Goal: Information Seeking & Learning: Learn about a topic

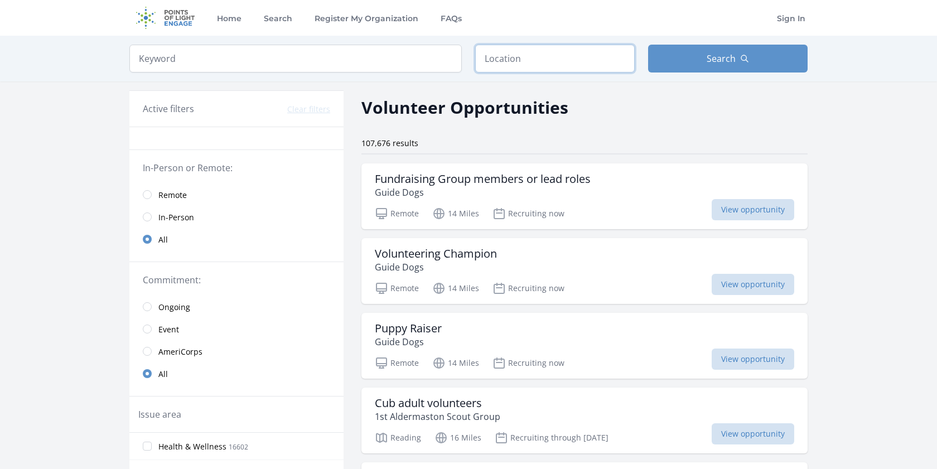
click at [507, 54] on input "text" at bounding box center [554, 59] width 159 height 28
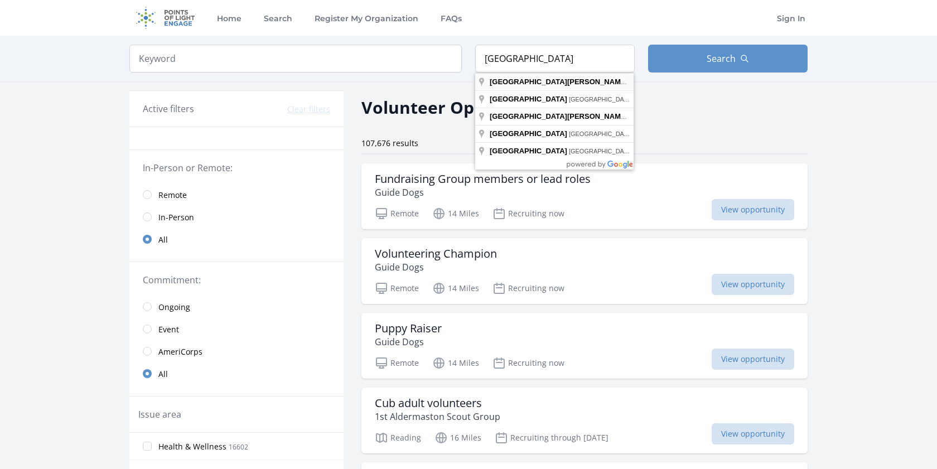
type input "St. Louis, MO, USA"
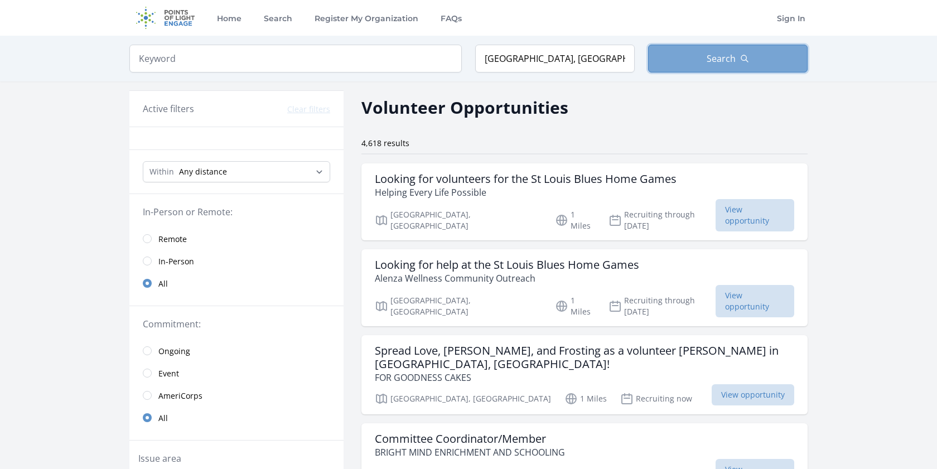
click at [658, 65] on button "Search" at bounding box center [727, 59] width 159 height 28
click at [156, 240] on link "Remote" at bounding box center [236, 238] width 214 height 22
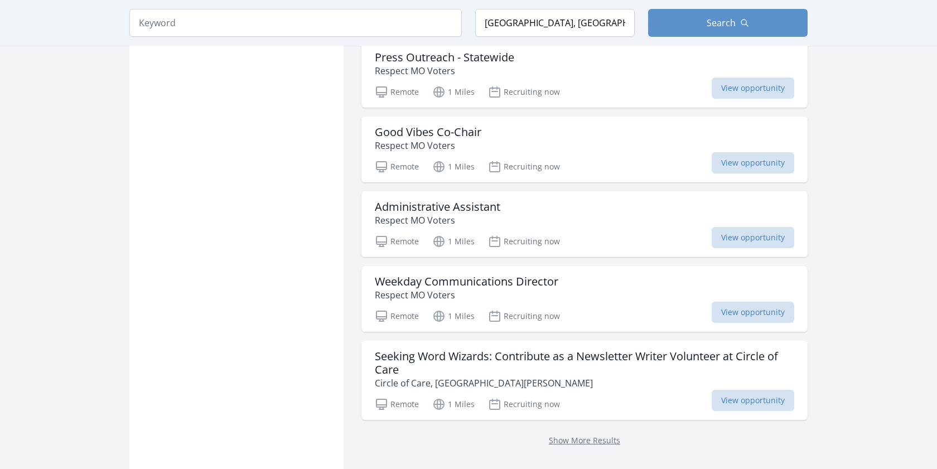
scroll to position [1252, 0]
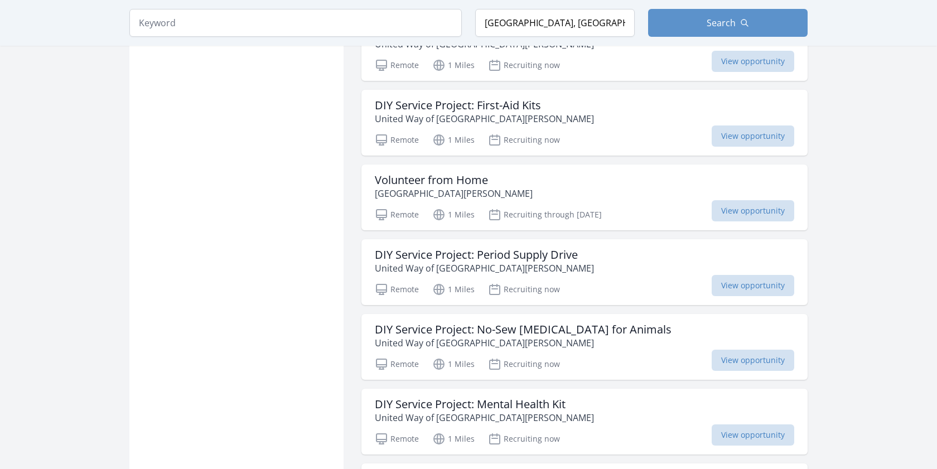
scroll to position [2181, 0]
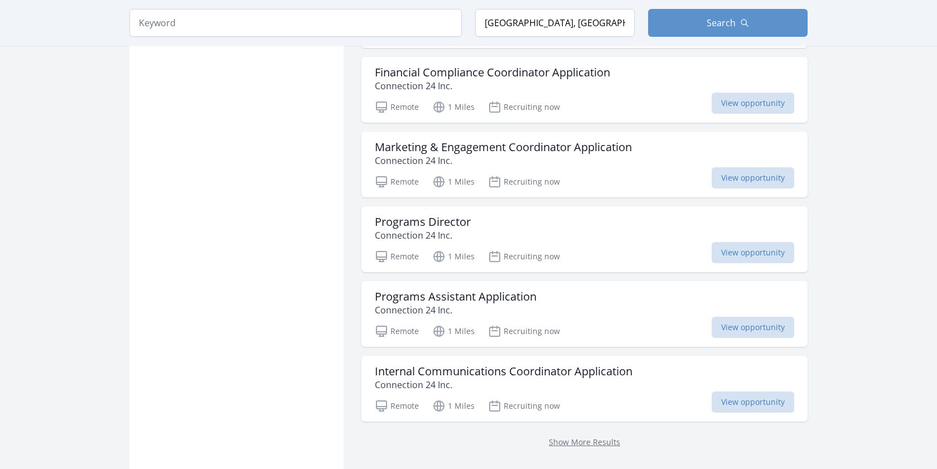
scroll to position [4233, 0]
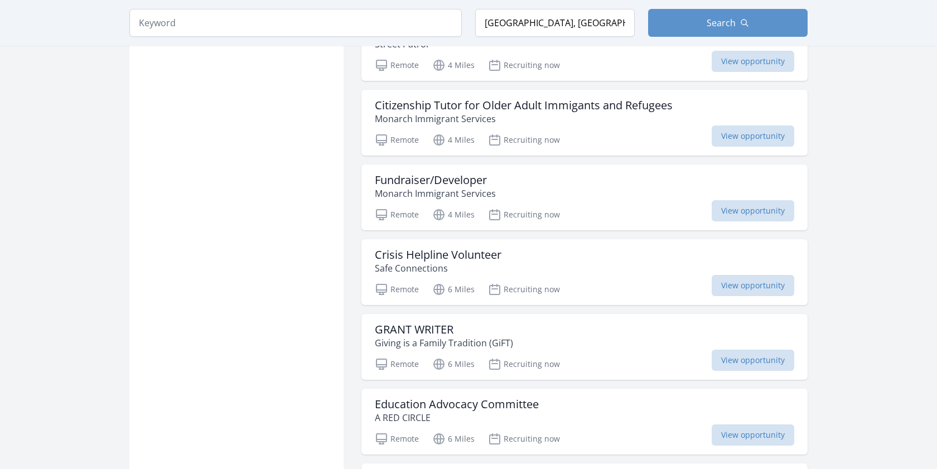
scroll to position [5631, 0]
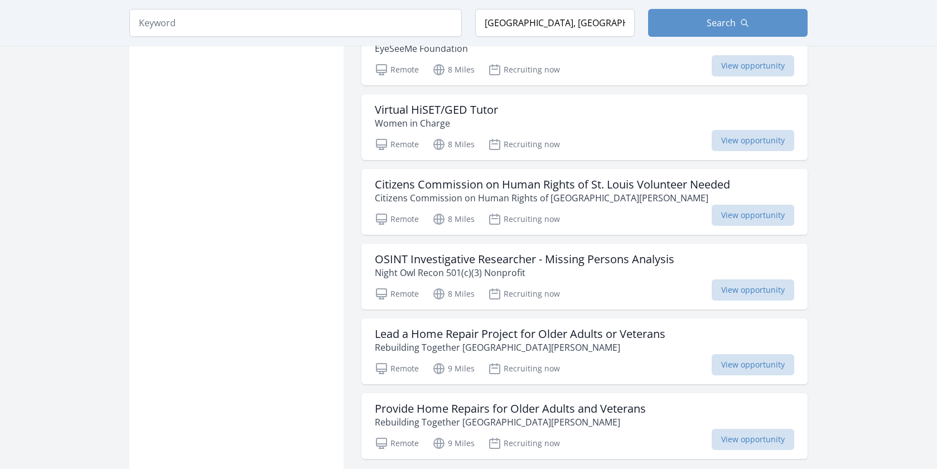
scroll to position [7251, 0]
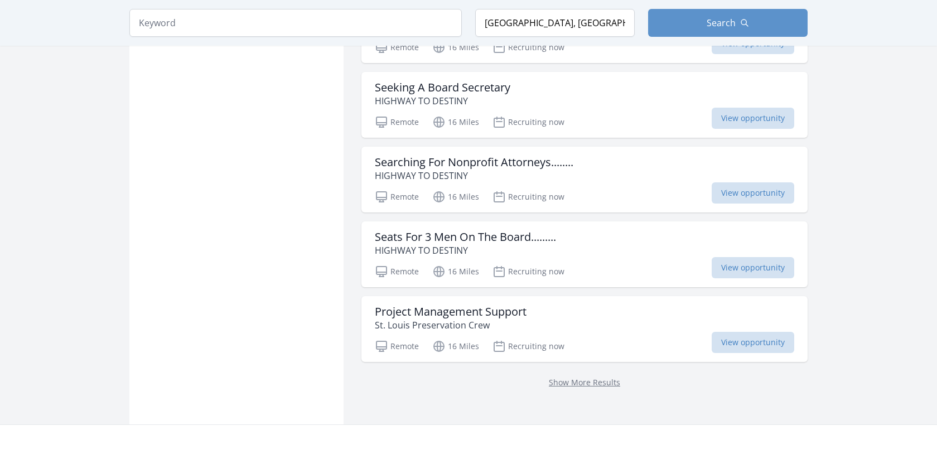
scroll to position [8900, 0]
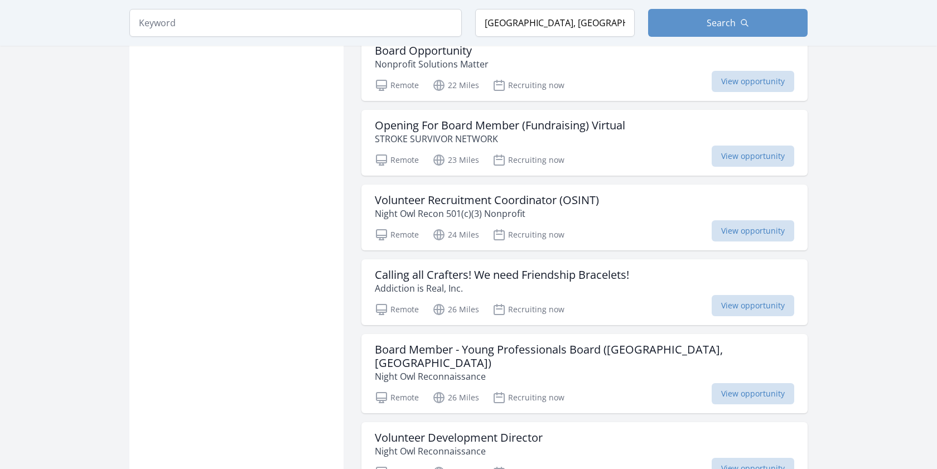
scroll to position [9668, 0]
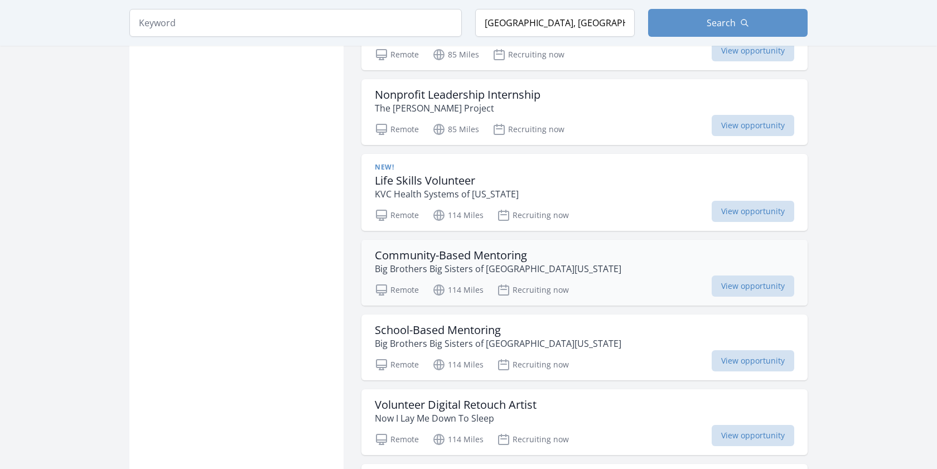
scroll to position [10144, 0]
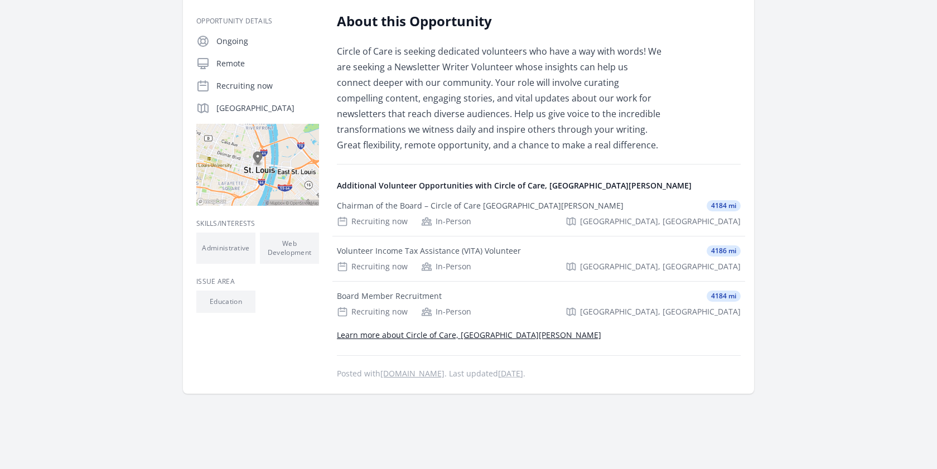
scroll to position [245, 0]
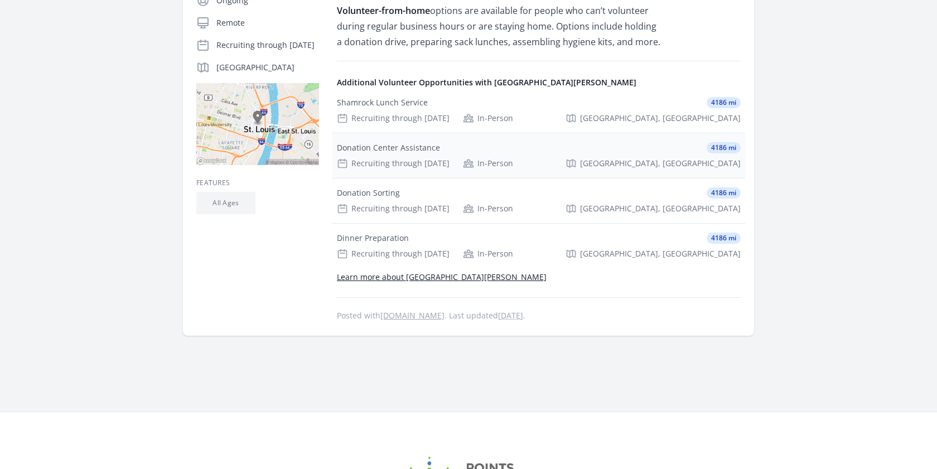
scroll to position [231, 0]
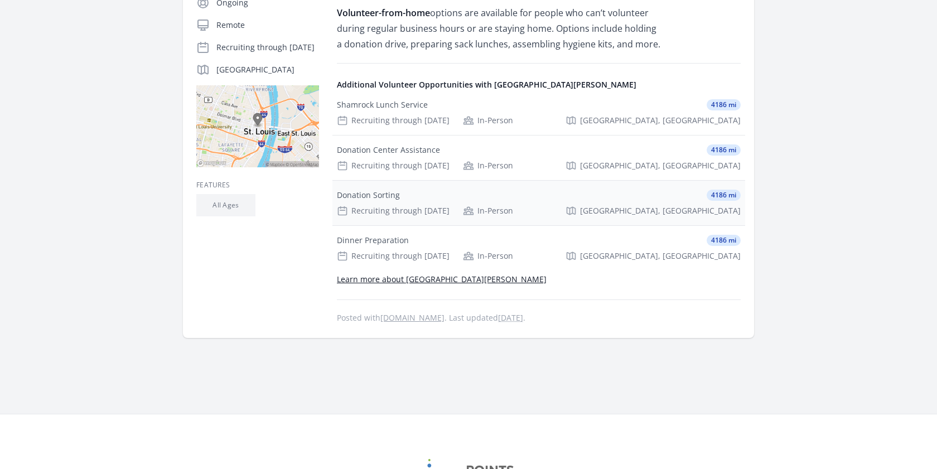
click at [391, 215] on div "Recruiting through Aug 31st" at bounding box center [393, 210] width 113 height 11
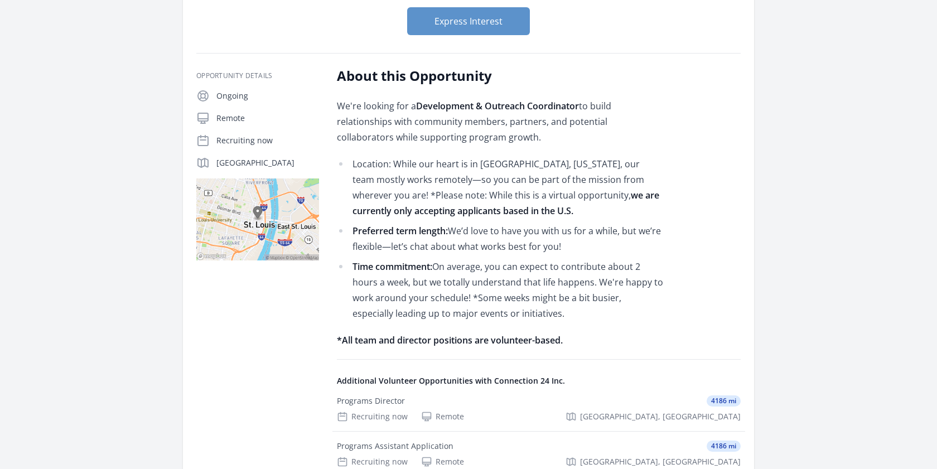
scroll to position [156, 0]
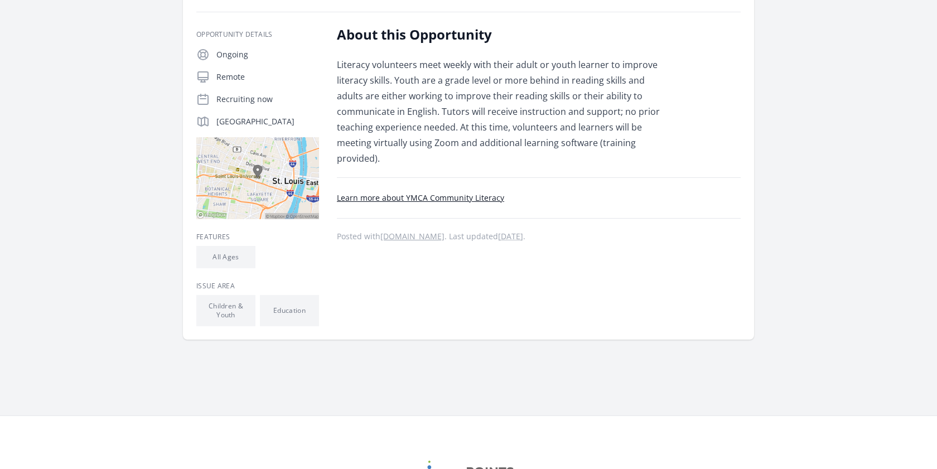
scroll to position [177, 0]
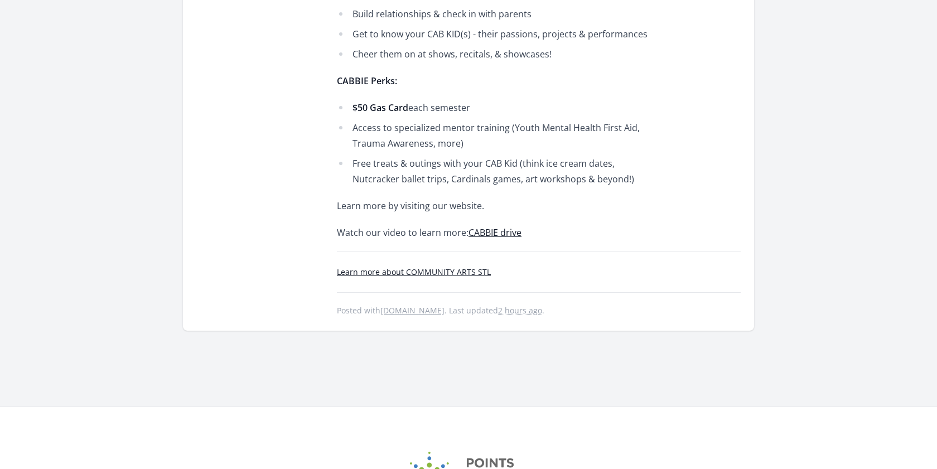
scroll to position [660, 0]
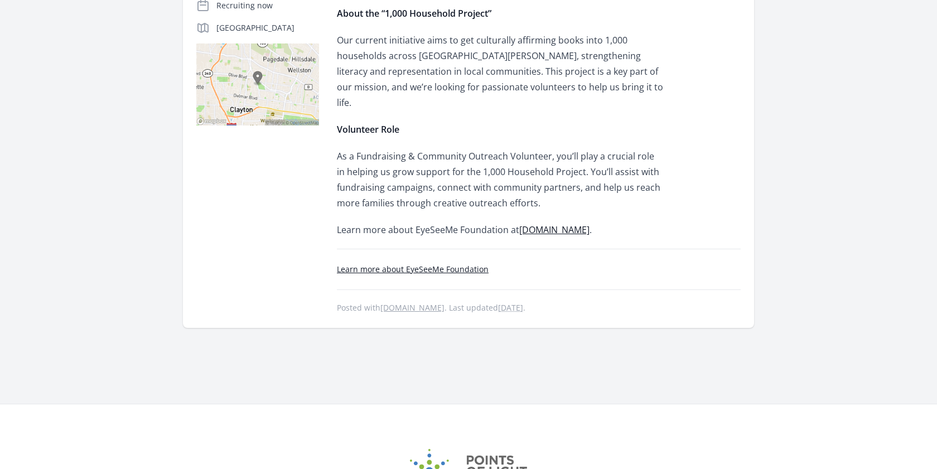
scroll to position [299, 0]
click at [524, 224] on link "[DOMAIN_NAME]" at bounding box center [554, 230] width 70 height 12
click at [473, 264] on link "Learn more about EyeSeeMe Foundation" at bounding box center [413, 269] width 152 height 11
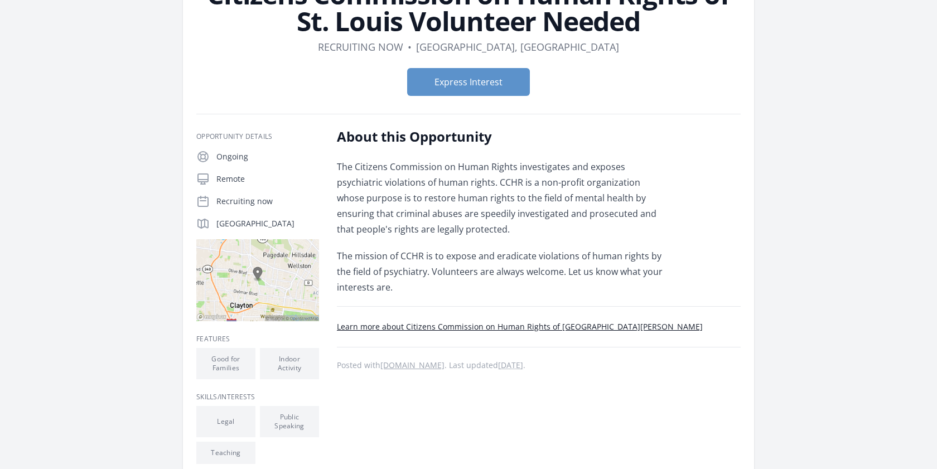
scroll to position [76, 0]
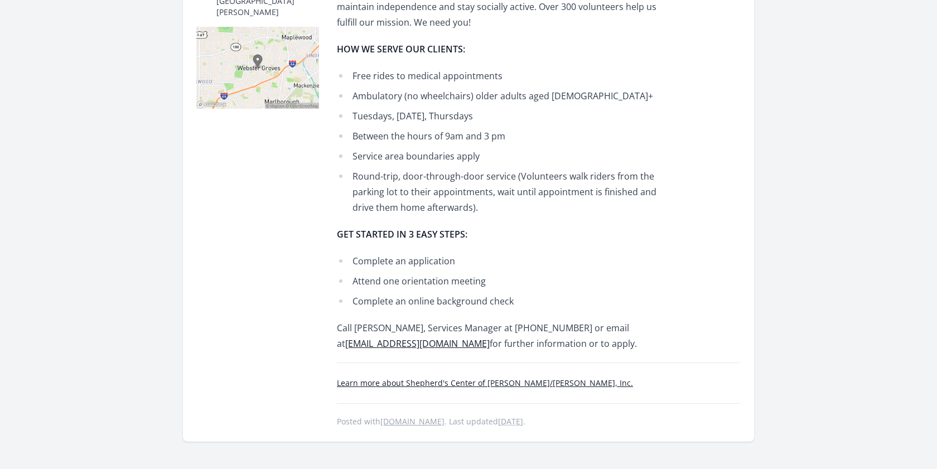
scroll to position [343, 0]
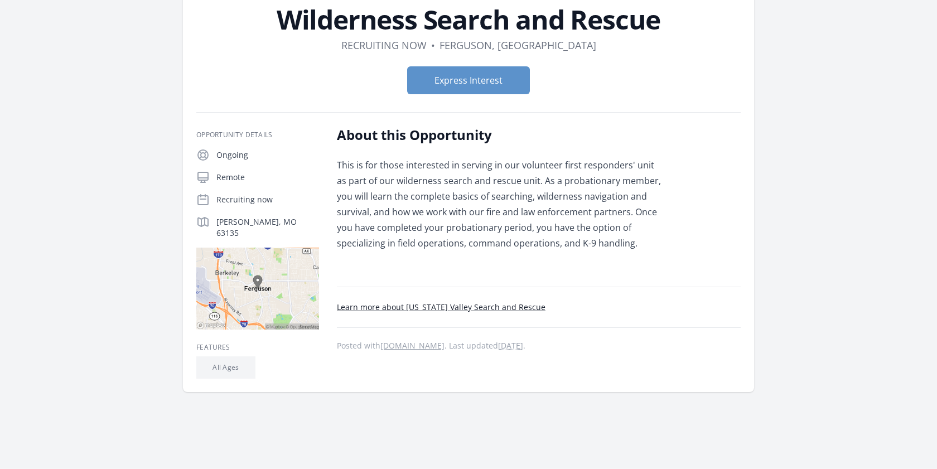
scroll to position [81, 0]
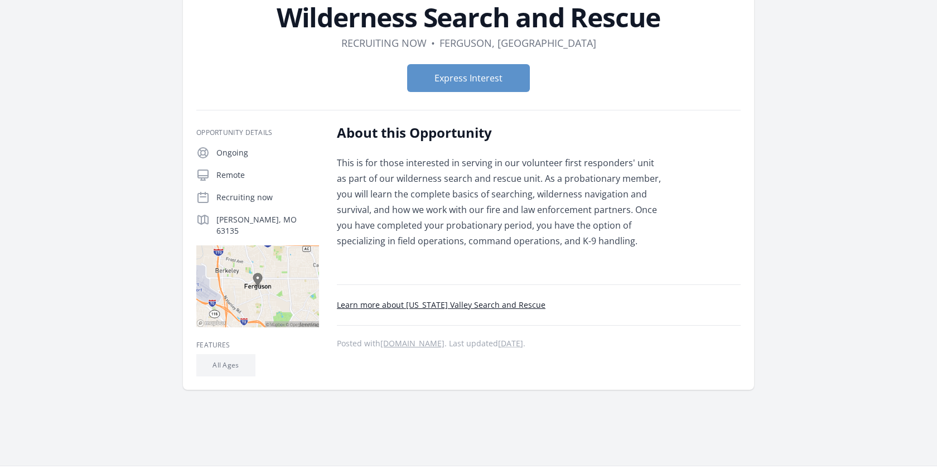
click at [446, 302] on link "Learn more about Missouri Valley Search and Rescue" at bounding box center [441, 304] width 209 height 11
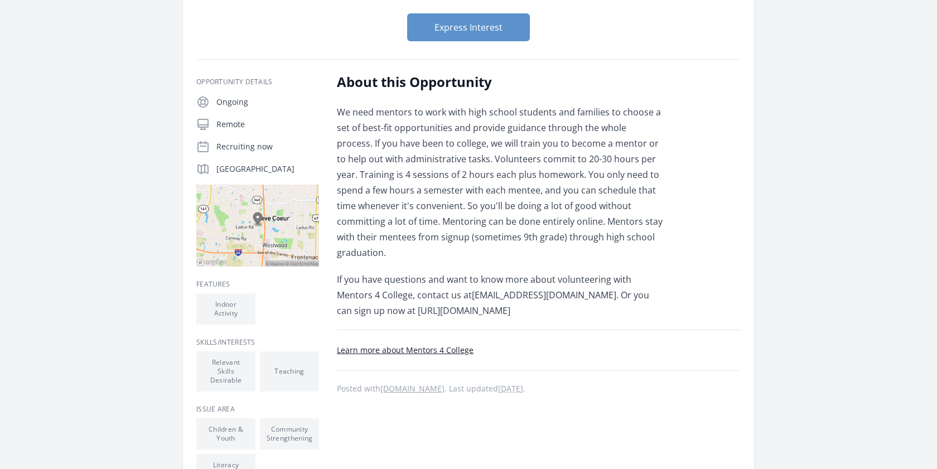
scroll to position [129, 0]
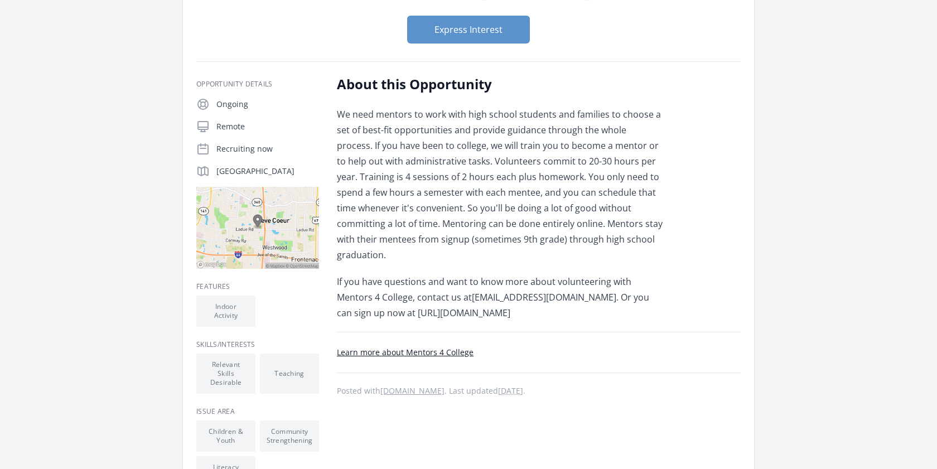
click at [361, 347] on link "Learn more about Mentors 4 College" at bounding box center [405, 352] width 137 height 11
click at [428, 295] on p "If you have questions and want to know more about volunteering with Mentors 4 C…" at bounding box center [500, 297] width 326 height 47
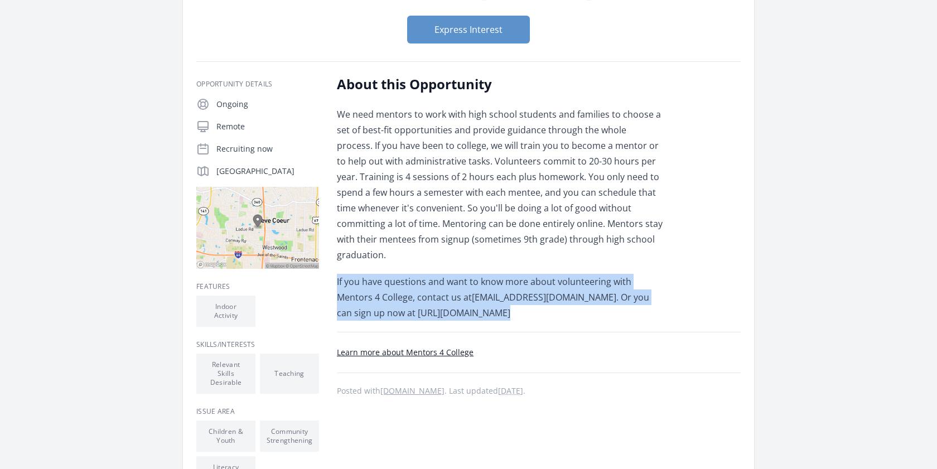
click at [428, 295] on p "If you have questions and want to know more about volunteering with Mentors 4 C…" at bounding box center [500, 297] width 326 height 47
click at [455, 292] on p "If you have questions and want to know more about volunteering with Mentors 4 C…" at bounding box center [500, 297] width 326 height 47
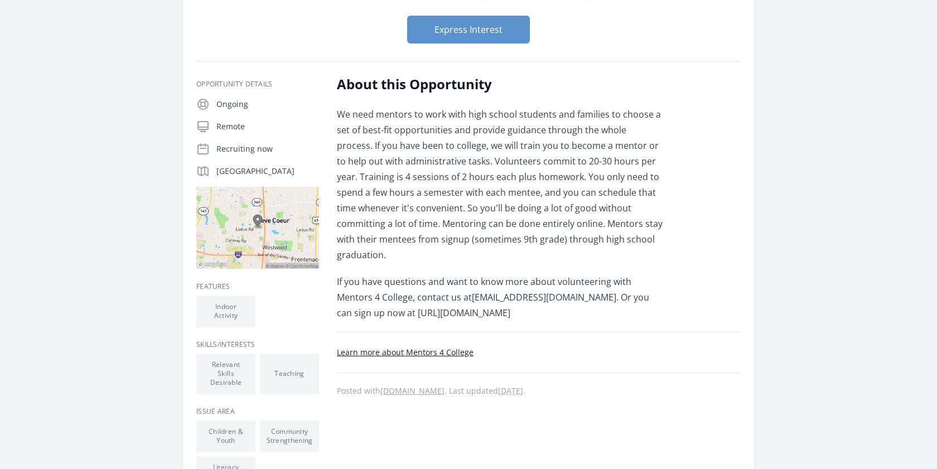
drag, startPoint x: 532, startPoint y: 299, endPoint x: 341, endPoint y: 301, distance: 191.2
click at [341, 301] on p "If you have questions and want to know more about volunteering with Mentors 4 C…" at bounding box center [500, 297] width 326 height 47
copy p "https://mentors4college.org/join-us/#mentors"
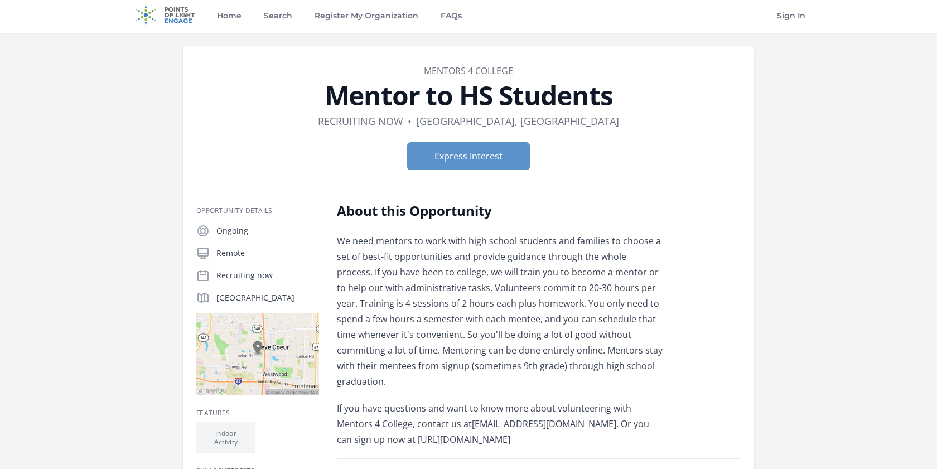
scroll to position [0, 0]
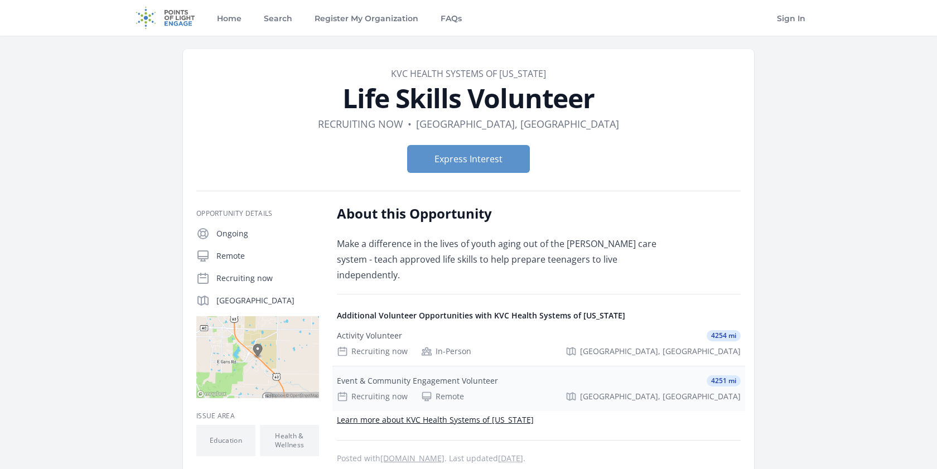
click at [490, 375] on div "Event & Community Engagement Volunteer" at bounding box center [417, 380] width 161 height 11
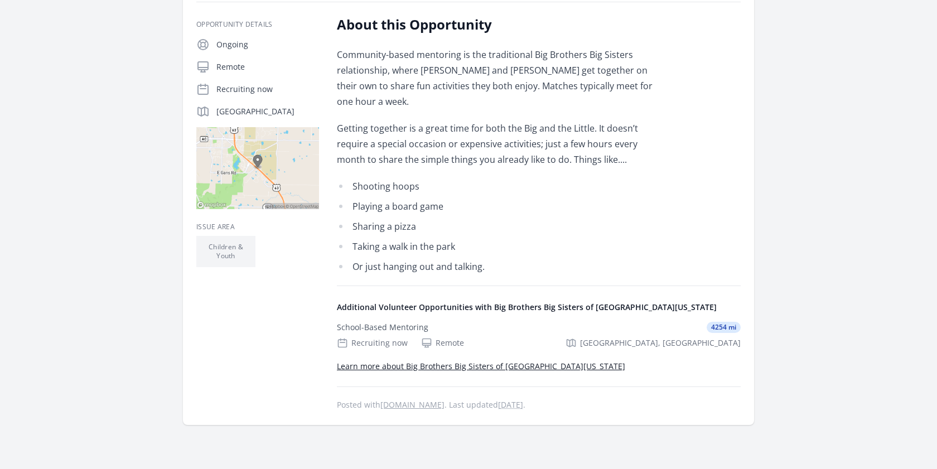
scroll to position [188, 0]
click at [474, 322] on div "School-Based Mentoring 4254 mi" at bounding box center [539, 327] width 404 height 11
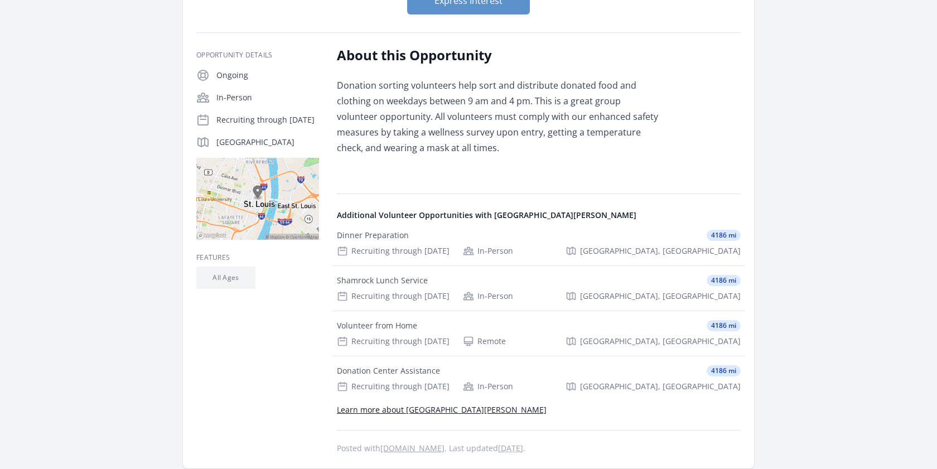
scroll to position [168, 0]
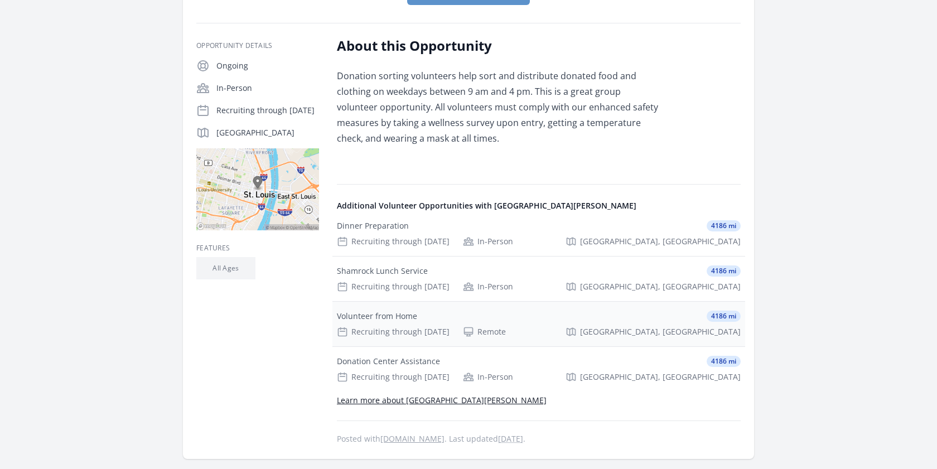
click at [365, 314] on div "Volunteer from Home" at bounding box center [377, 316] width 80 height 11
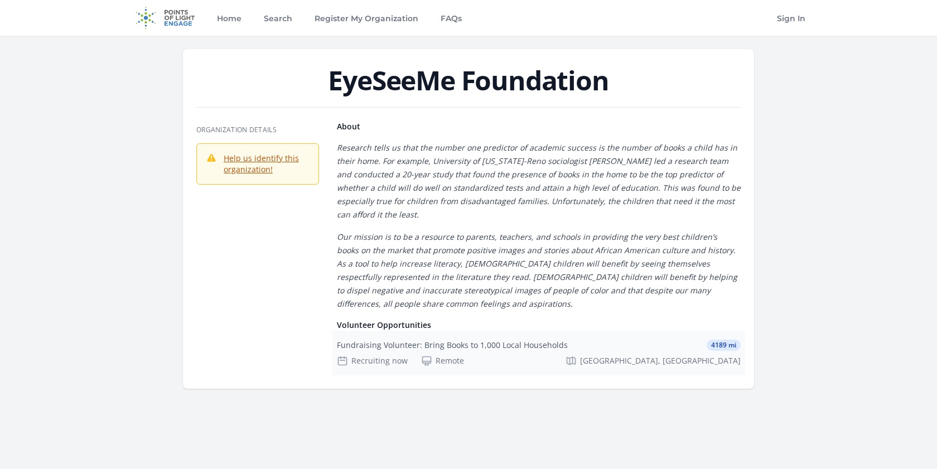
click at [414, 355] on div "Fundraising Volunteer: Bring Books to 1,000 Local Households 4189 mi Recruiting…" at bounding box center [538, 353] width 413 height 45
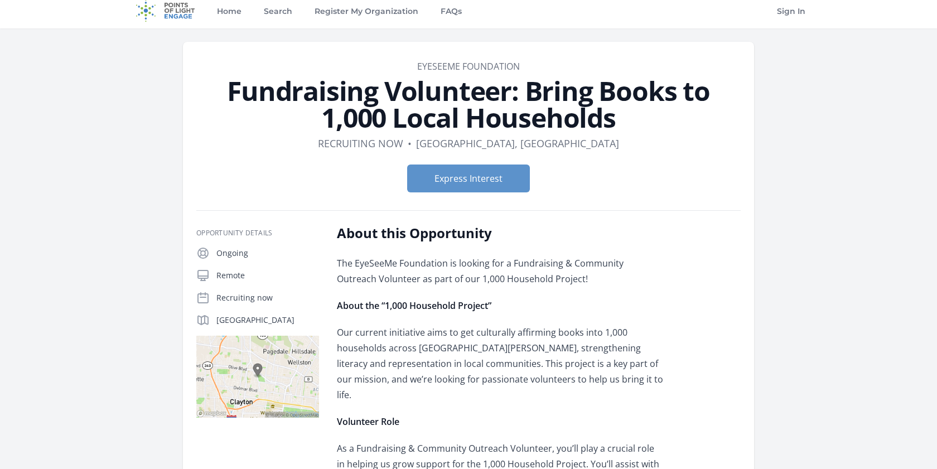
scroll to position [8, 0]
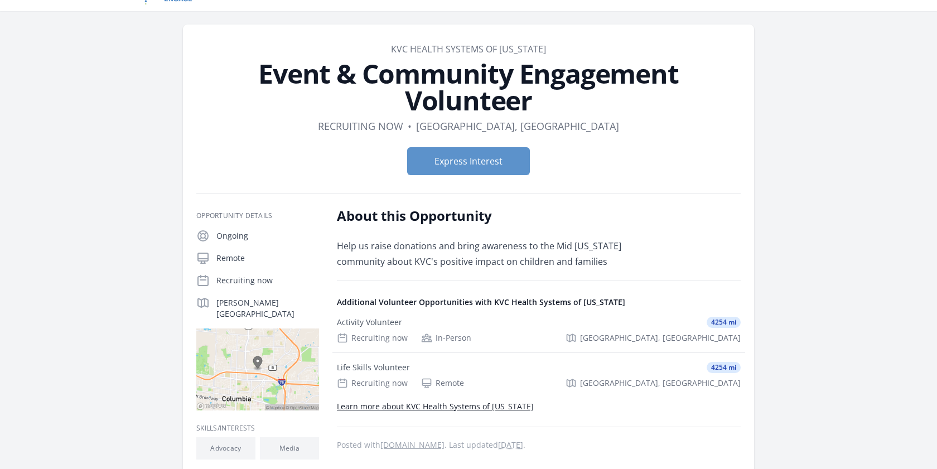
scroll to position [16, 0]
